Goal: Information Seeking & Learning: Learn about a topic

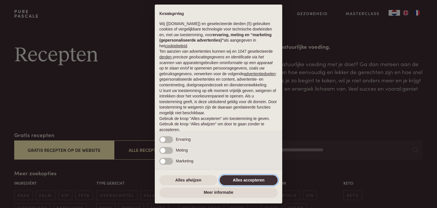
click at [233, 181] on button "Alles accepteren" at bounding box center [249, 180] width 58 height 10
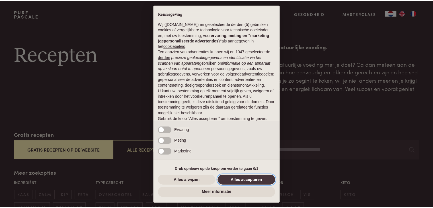
scroll to position [21, 0]
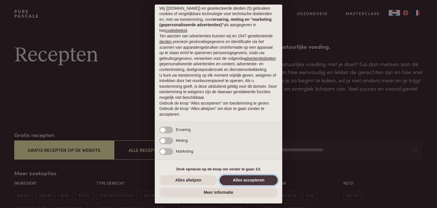
click at [233, 181] on button "Alles accepteren" at bounding box center [249, 180] width 58 height 10
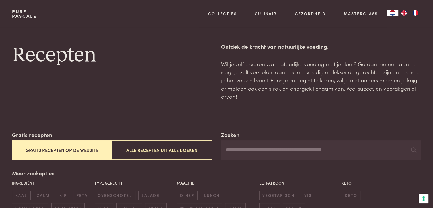
click at [126, 200] on span "ovenschotel" at bounding box center [114, 194] width 41 height 9
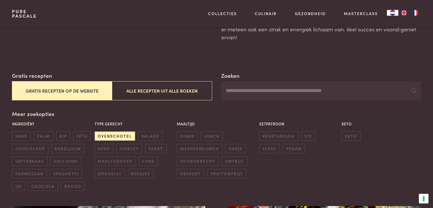
scroll to position [78, 0]
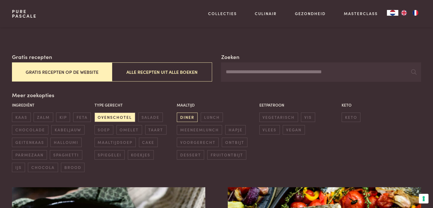
click at [192, 116] on span "diner" at bounding box center [187, 116] width 21 height 9
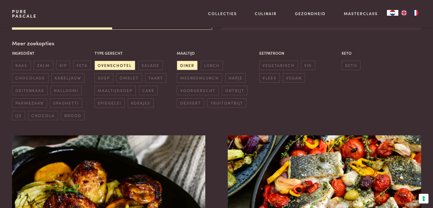
scroll to position [131, 0]
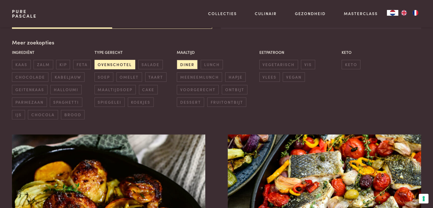
click at [124, 66] on span "ovenschotel" at bounding box center [114, 64] width 41 height 9
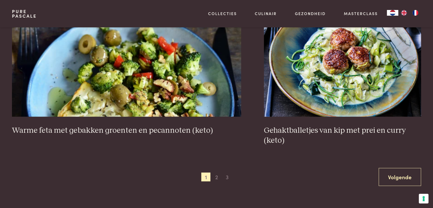
scroll to position [1065, 0]
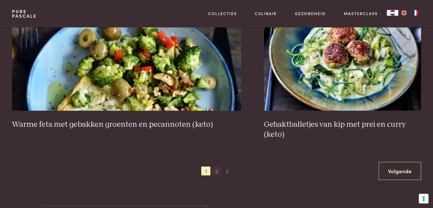
click at [216, 169] on span "2" at bounding box center [216, 170] width 9 height 9
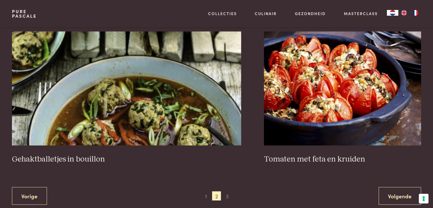
scroll to position [1045, 0]
